Goal: Find specific page/section: Find specific page/section

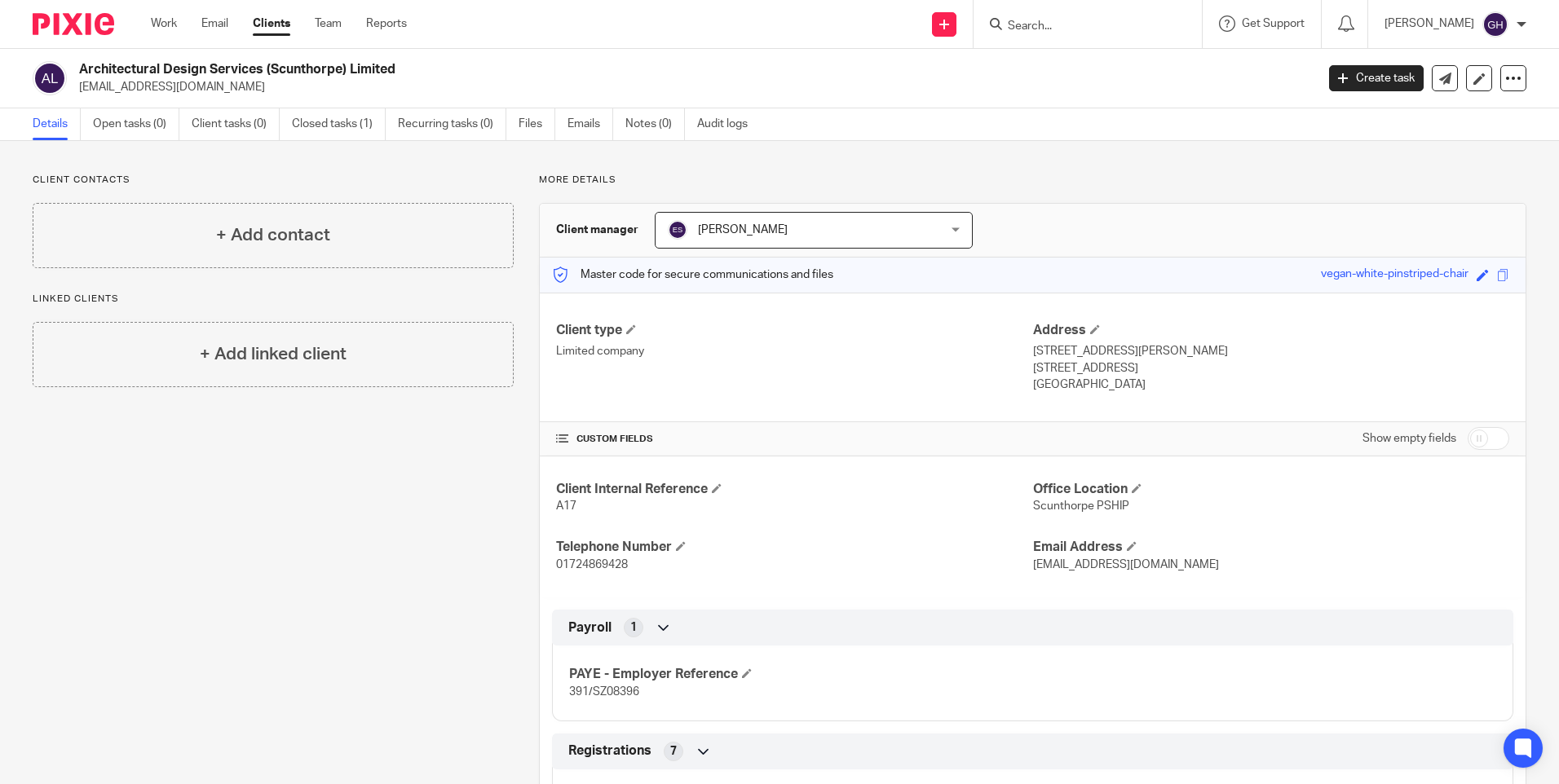
click at [1077, 20] on input "Search" at bounding box center [1079, 26] width 146 height 14
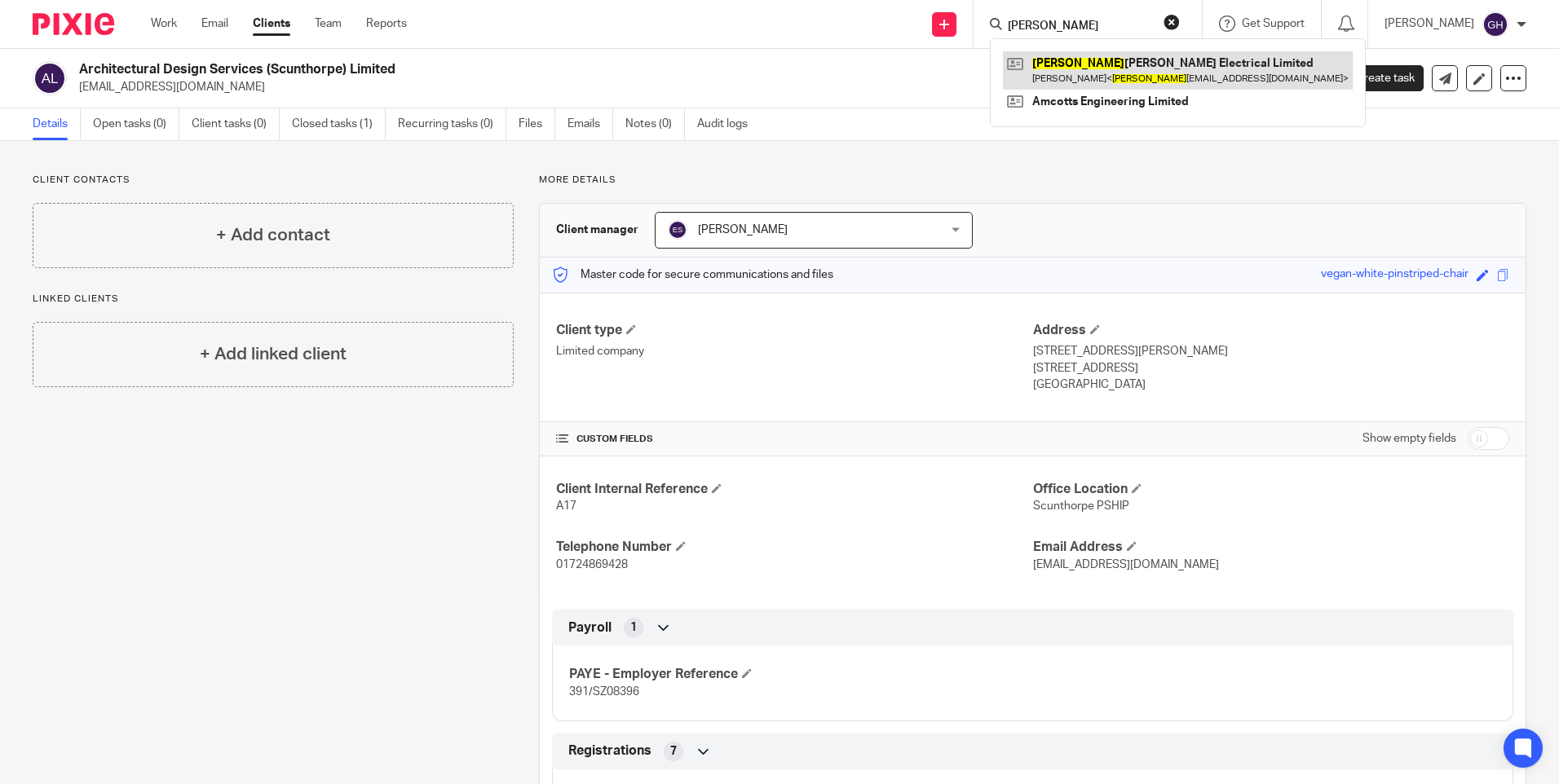
type input "[PERSON_NAME]"
click at [1084, 65] on link at bounding box center [1177, 69] width 350 height 38
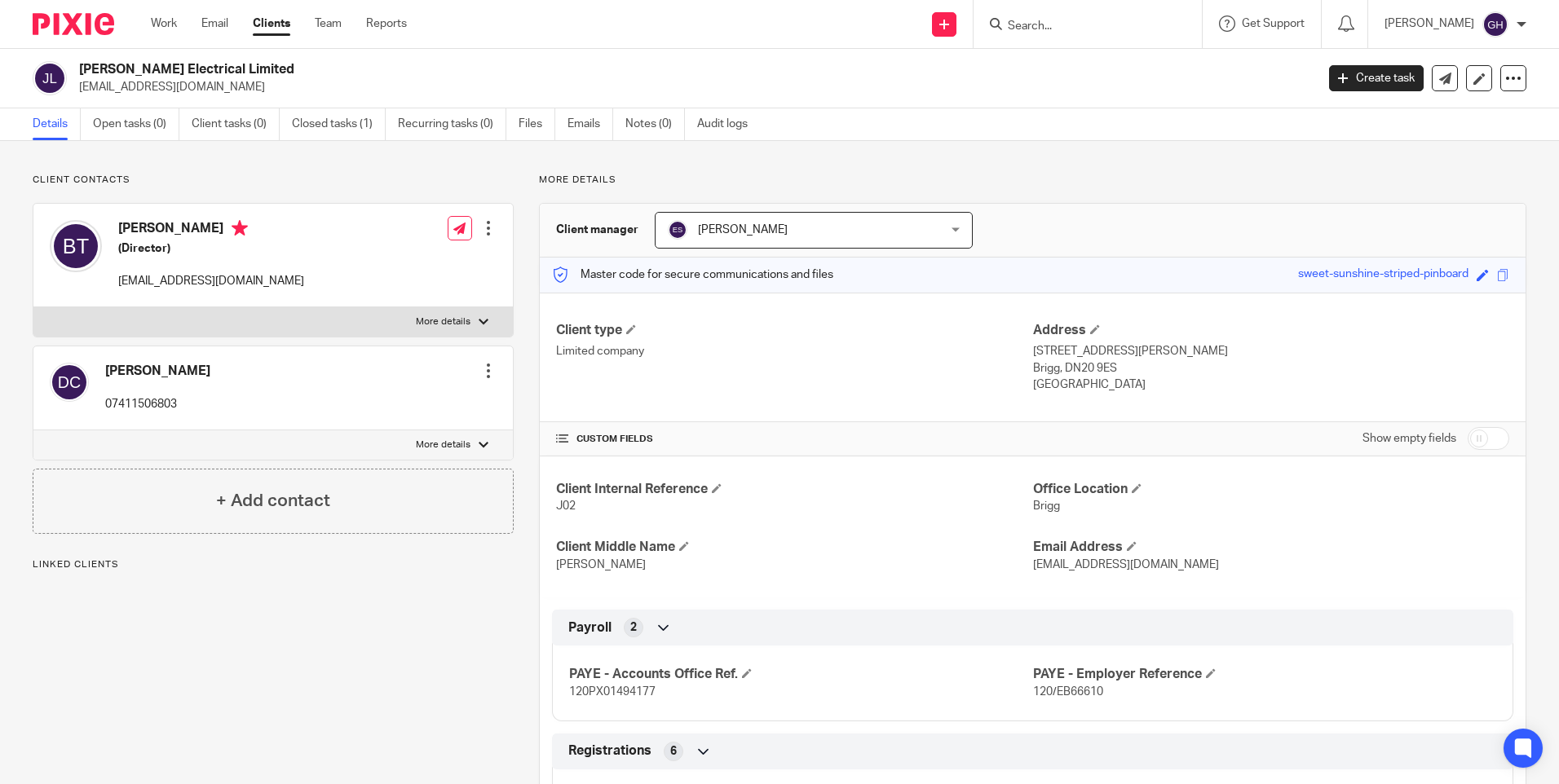
click at [304, 126] on link "Closed tasks (1)" at bounding box center [338, 124] width 93 height 32
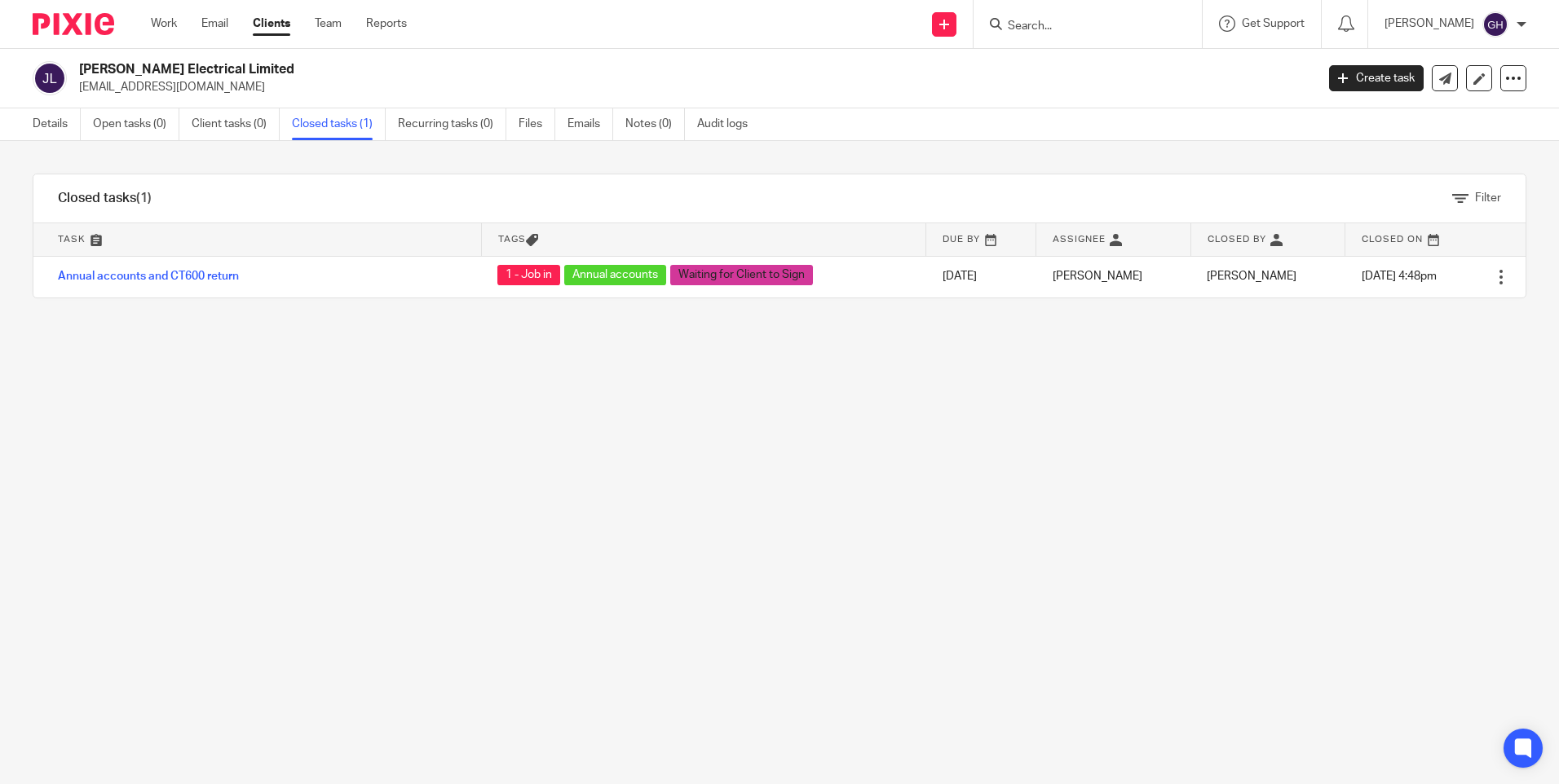
click at [62, 149] on div "Filter tasks Only show tasks matching all of these conditions 1 Task name Is Is…" at bounding box center [780, 462] width 1559 height 643
click at [50, 125] on link "Details" at bounding box center [57, 124] width 48 height 32
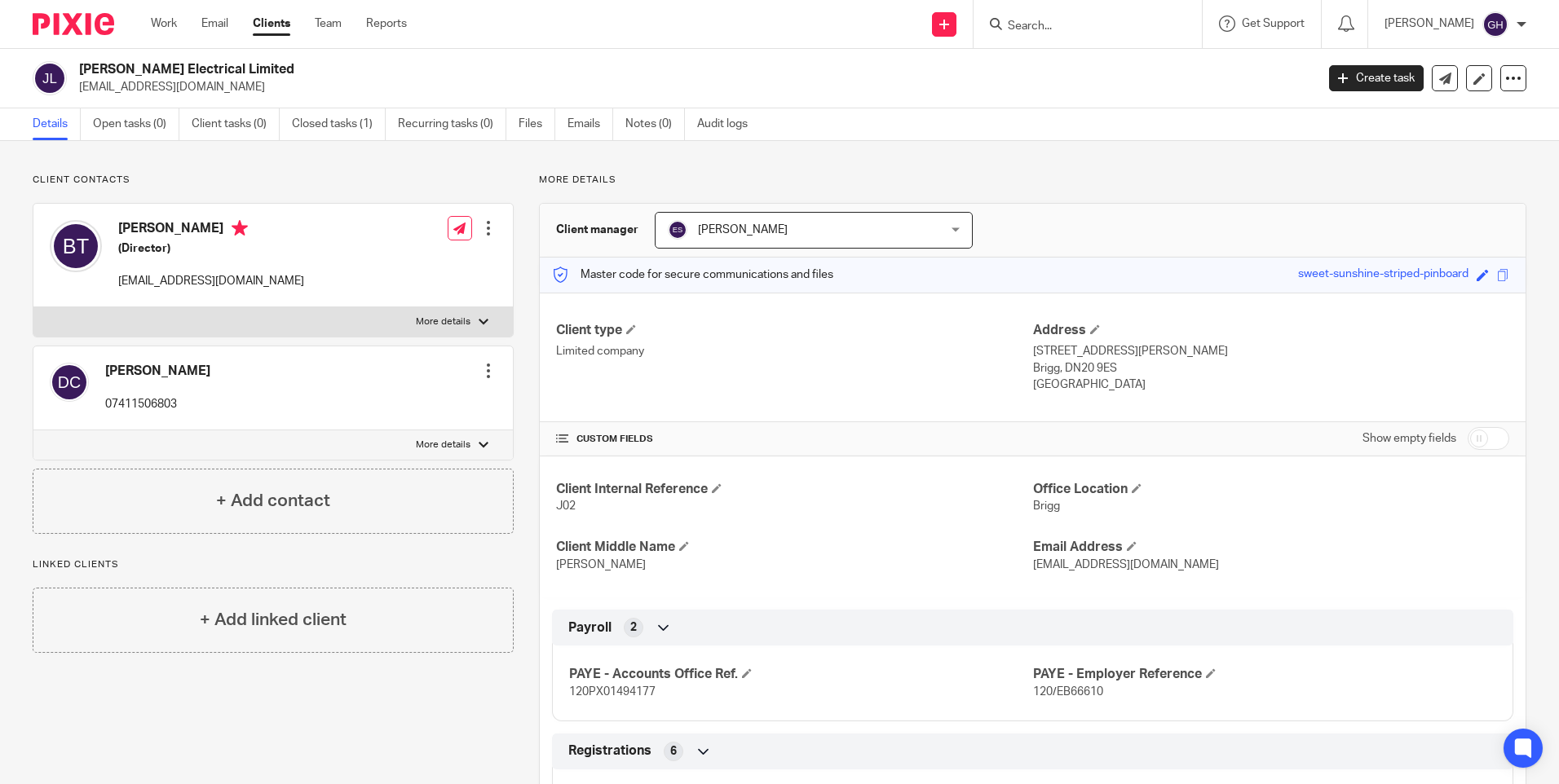
click at [780, 517] on div "Client Internal Reference J02 Office Location Brigg Client Middle Name James Em…" at bounding box center [1032, 527] width 986 height 142
